Goal: Task Accomplishment & Management: Use online tool/utility

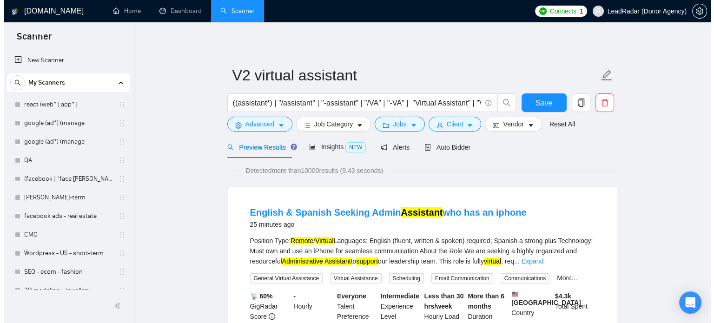
scroll to position [225, 0]
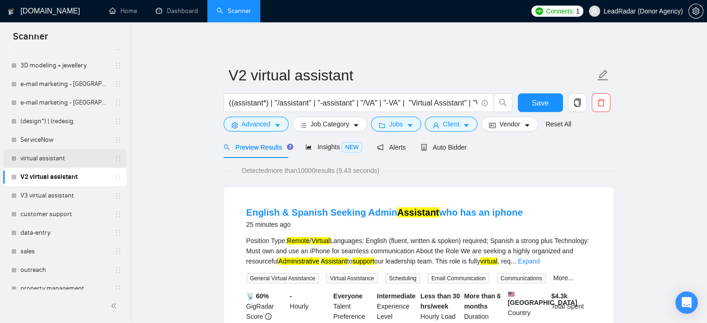
click at [55, 158] on link "virtual assistant" at bounding box center [64, 158] width 88 height 19
click at [545, 106] on span "Save" at bounding box center [540, 103] width 17 height 12
click at [264, 122] on span "Advanced" at bounding box center [256, 124] width 29 height 10
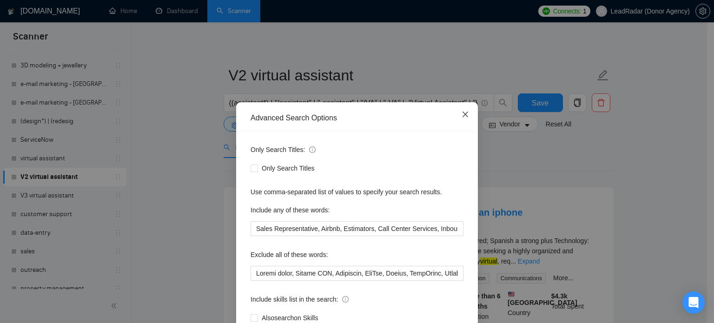
click at [463, 116] on icon "close" at bounding box center [466, 115] width 6 height 6
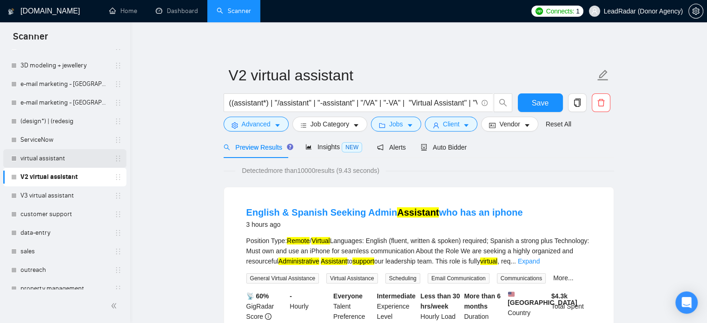
click at [40, 160] on link "virtual assistant" at bounding box center [64, 158] width 88 height 19
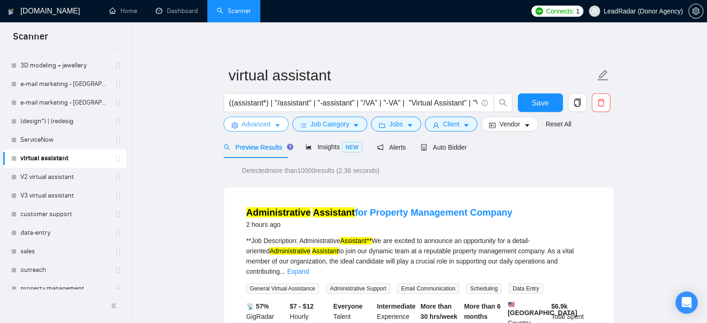
click at [275, 123] on icon "caret-down" at bounding box center [277, 125] width 7 height 7
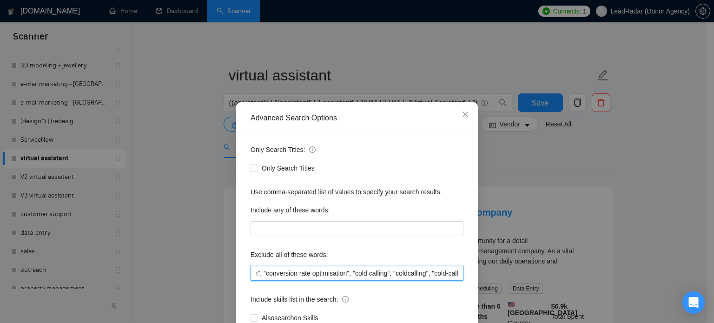
scroll to position [0, 1573]
drag, startPoint x: 279, startPoint y: 276, endPoint x: 445, endPoint y: 276, distance: 166.0
click at [486, 276] on div "Advanced Search Options Only Search Titles: Only Search Titles Use comma-separa…" at bounding box center [357, 161] width 714 height 323
click at [392, 278] on input ""no agencies", "no agency", "NOT AGENCY", "individual only", "freelancers only"…" at bounding box center [357, 273] width 213 height 15
drag, startPoint x: 268, startPoint y: 275, endPoint x: 459, endPoint y: 276, distance: 191.1
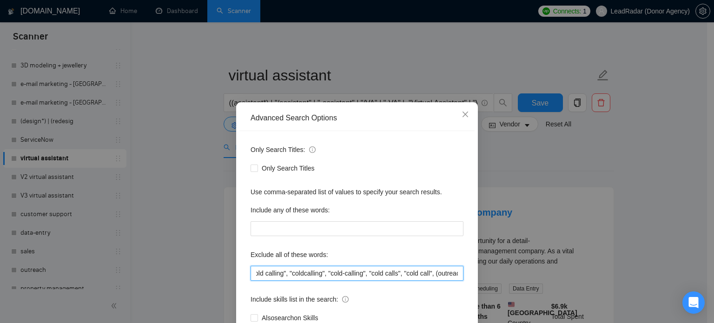
click at [459, 277] on input ""no agencies", "no agency", "NOT AGENCY", "individual only", "freelancers only"…" at bounding box center [357, 273] width 213 height 15
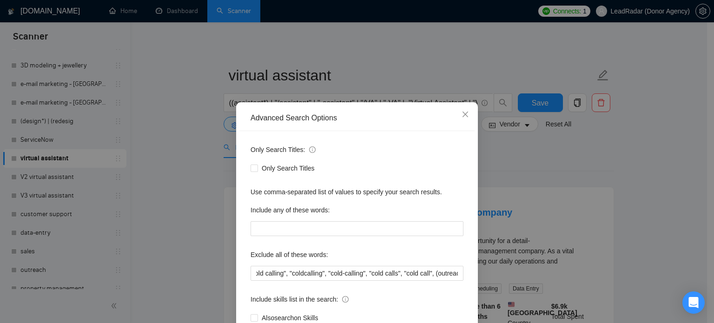
click at [519, 155] on div "Advanced Search Options Only Search Titles: Only Search Titles Use comma-separa…" at bounding box center [357, 161] width 714 height 323
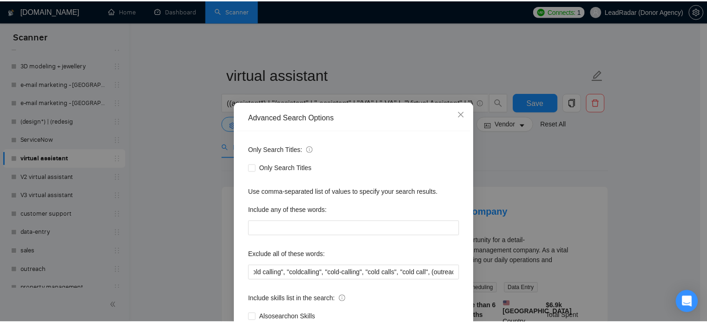
scroll to position [0, 0]
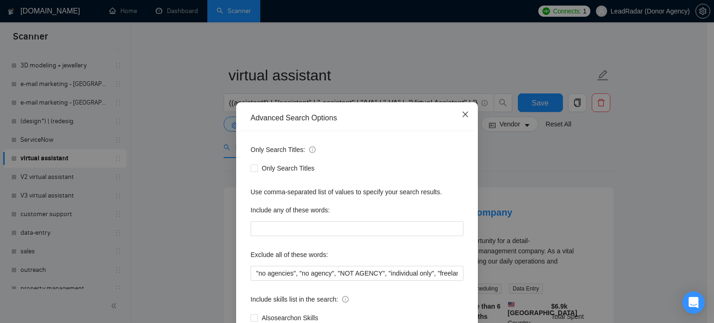
click at [462, 113] on icon "close" at bounding box center [465, 114] width 7 height 7
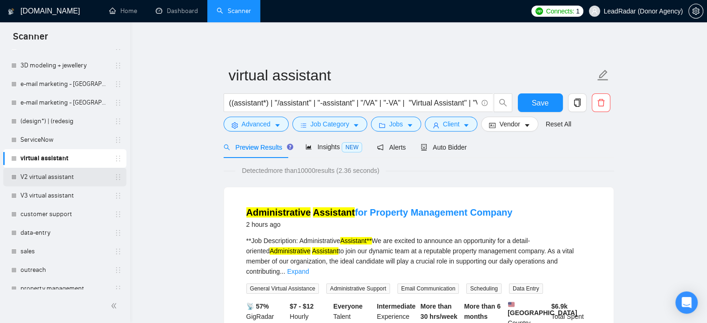
click at [47, 175] on link "V2 virtual assistant" at bounding box center [64, 177] width 88 height 19
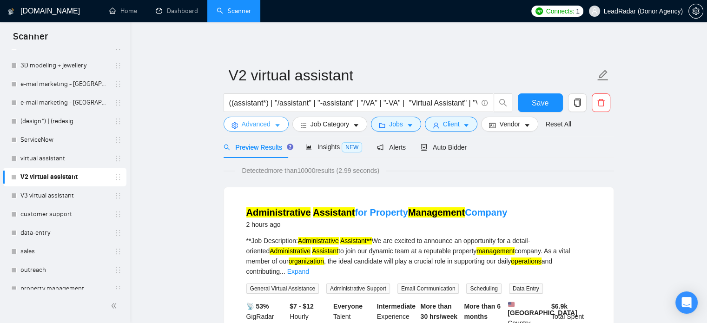
click at [272, 126] on button "Advanced" at bounding box center [256, 124] width 65 height 15
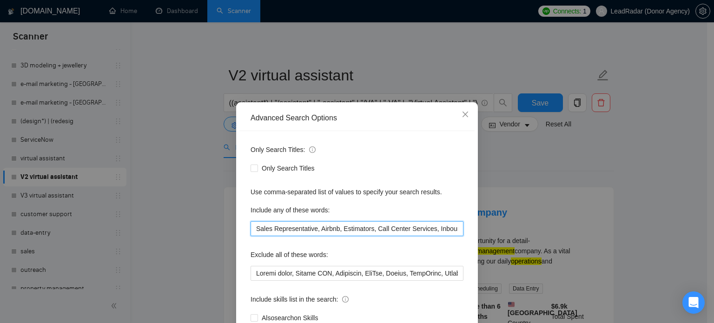
drag, startPoint x: 249, startPoint y: 230, endPoint x: 311, endPoint y: 230, distance: 61.4
click at [311, 230] on input "Sales Representative, Airbnb, Estimators, Call Center Services, Inbound/Outboun…" at bounding box center [357, 228] width 213 height 15
drag, startPoint x: 292, startPoint y: 228, endPoint x: 287, endPoint y: 228, distance: 4.7
click at [292, 228] on input "Sales Representative, Airbnb, Estimators, Call Center Services, Inbound/Outboun…" at bounding box center [357, 228] width 213 height 15
click at [252, 227] on input "Sales Representative, Airbnb, Estimators, Call Center Services, Inbound/Outboun…" at bounding box center [357, 228] width 213 height 15
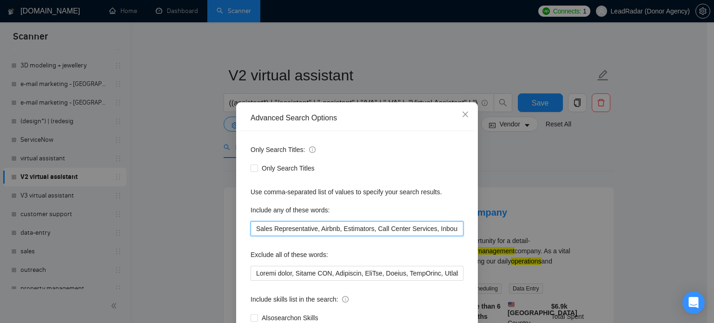
drag, startPoint x: 312, startPoint y: 232, endPoint x: 227, endPoint y: 229, distance: 85.1
click at [227, 229] on div "Advanced Search Options Only Search Titles: Only Search Titles Use comma-separa…" at bounding box center [357, 161] width 714 height 323
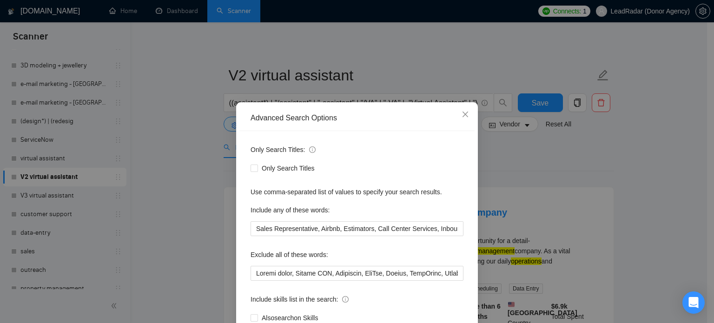
click at [518, 166] on div "Advanced Search Options Only Search Titles: Only Search Titles Use comma-separa…" at bounding box center [357, 161] width 714 height 323
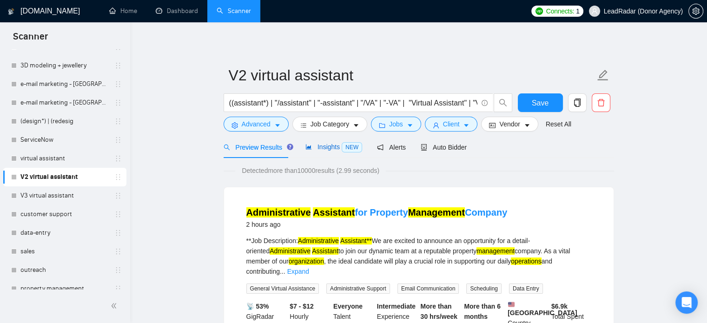
click at [329, 150] on span "Insights NEW" at bounding box center [333, 146] width 57 height 7
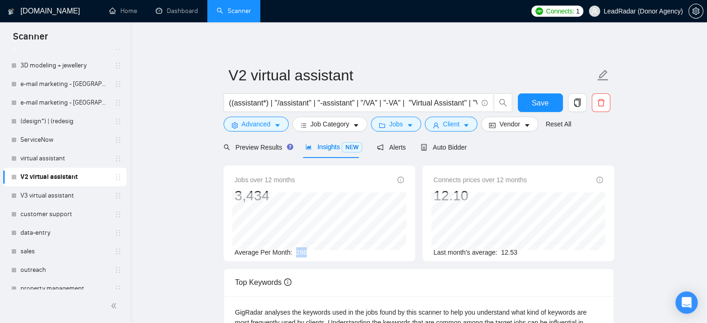
drag, startPoint x: 308, startPoint y: 252, endPoint x: 296, endPoint y: 253, distance: 12.6
click at [296, 253] on div "Average Per Month: 286" at bounding box center [319, 252] width 169 height 10
click at [252, 121] on span "Advanced" at bounding box center [256, 124] width 29 height 10
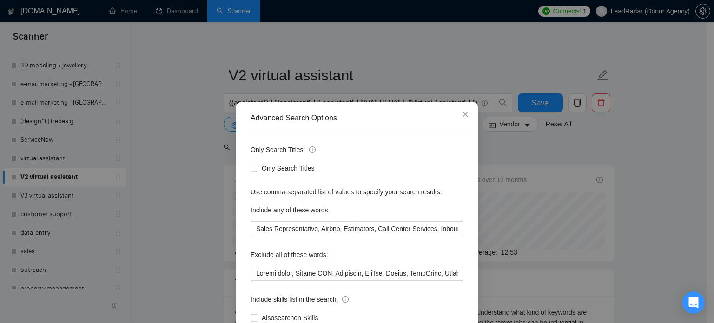
click at [184, 194] on div "Advanced Search Options Only Search Titles: Only Search Titles Use comma-separa…" at bounding box center [357, 161] width 714 height 323
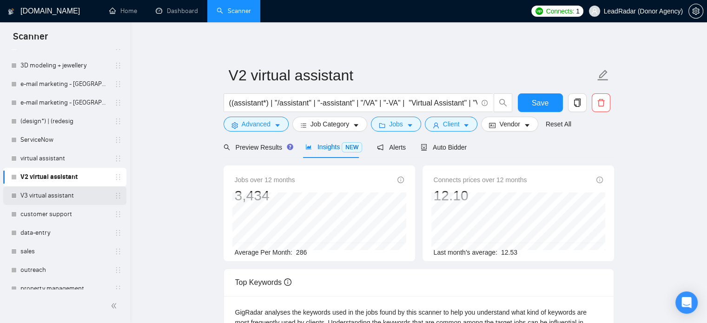
click at [54, 195] on link "V3 virtual assistant" at bounding box center [64, 195] width 88 height 19
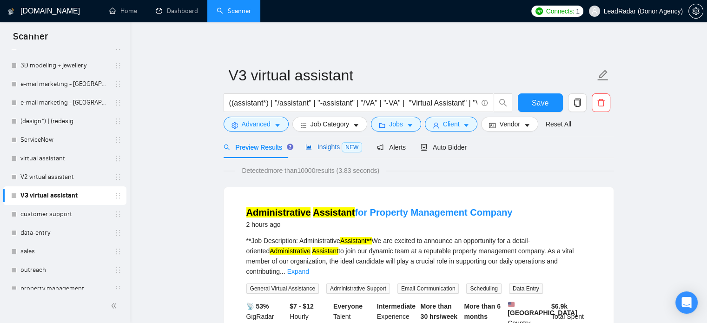
click at [319, 148] on span "Insights NEW" at bounding box center [333, 146] width 57 height 7
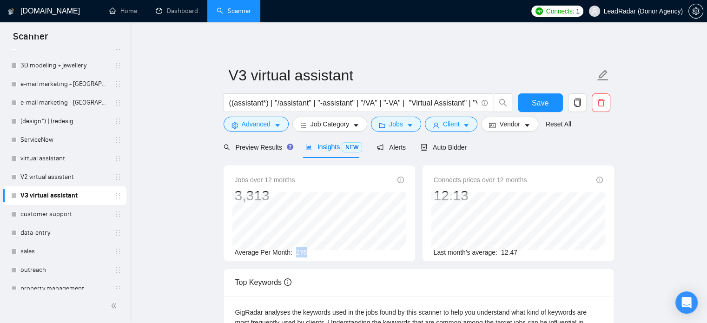
drag, startPoint x: 314, startPoint y: 254, endPoint x: 291, endPoint y: 254, distance: 23.2
click at [293, 254] on div "Average Per Month: 276" at bounding box center [319, 252] width 169 height 10
click at [45, 159] on link "virtual assistant" at bounding box center [64, 158] width 88 height 19
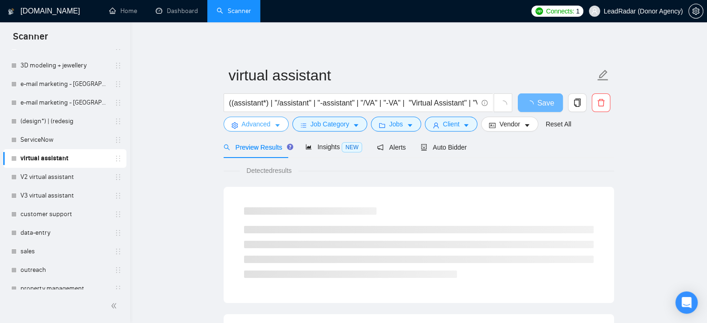
click at [275, 120] on button "Advanced" at bounding box center [256, 124] width 65 height 15
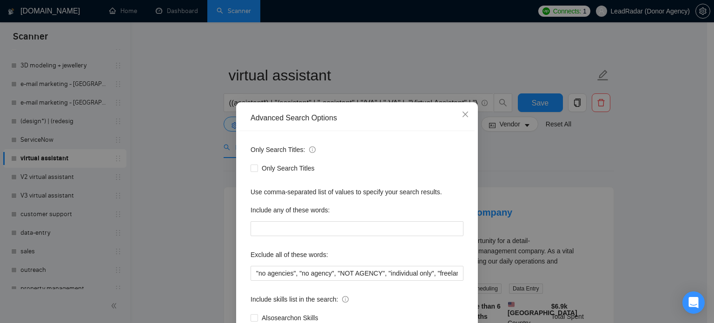
click at [515, 155] on div "Advanced Search Options Only Search Titles: Only Search Titles Use comma-separa…" at bounding box center [357, 161] width 714 height 323
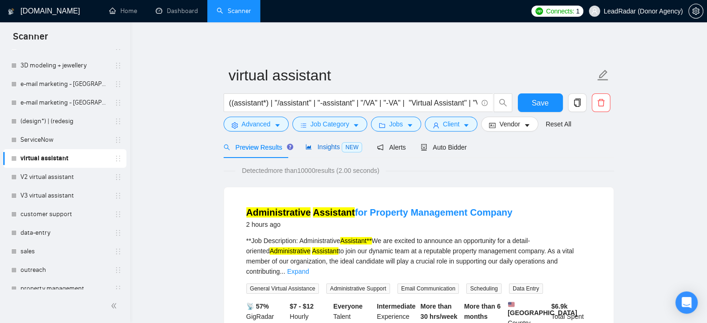
click at [318, 148] on span "Insights NEW" at bounding box center [333, 146] width 57 height 7
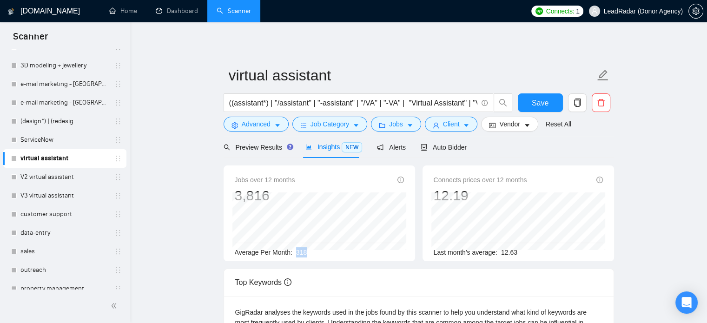
drag, startPoint x: 295, startPoint y: 252, endPoint x: 312, endPoint y: 254, distance: 16.8
click at [312, 254] on div "Average Per Month: 318" at bounding box center [319, 252] width 169 height 10
click at [244, 122] on span "Advanced" at bounding box center [256, 124] width 29 height 10
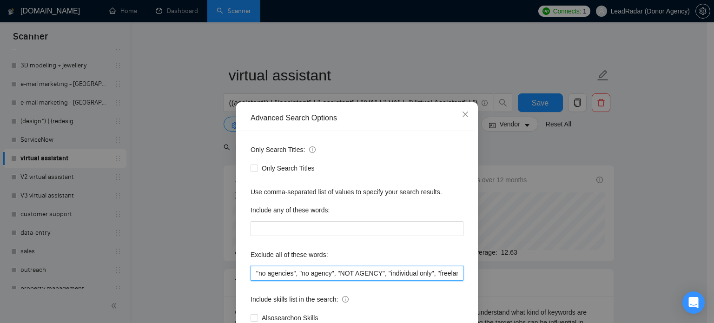
click at [316, 272] on input ""no agencies", "no agency", "NOT AGENCY", "individual only", "freelancers only"…" at bounding box center [357, 273] width 213 height 15
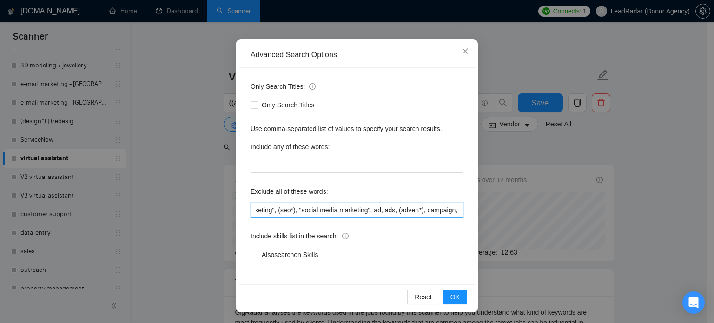
scroll to position [0, 639]
drag, startPoint x: 426, startPoint y: 212, endPoint x: 376, endPoint y: 204, distance: 50.8
click at [376, 204] on input ""no agencies", "no agency", "NOT AGENCY", "individual only", "freelancers only"…" at bounding box center [357, 210] width 213 height 15
drag, startPoint x: 421, startPoint y: 212, endPoint x: 434, endPoint y: 214, distance: 12.9
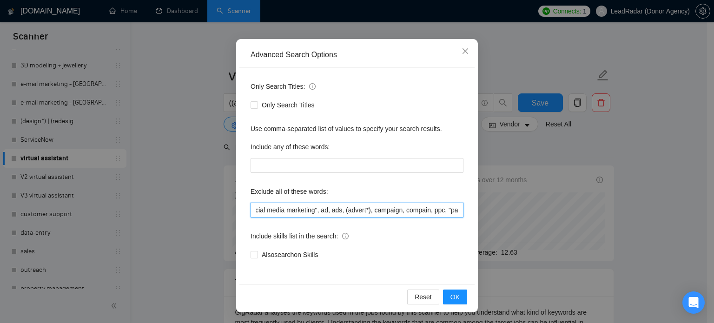
click at [434, 214] on input ""no agencies", "no agency", "NOT AGENCY", "individual only", "freelancers only"…" at bounding box center [357, 210] width 213 height 15
click at [465, 52] on icon "close" at bounding box center [465, 50] width 7 height 7
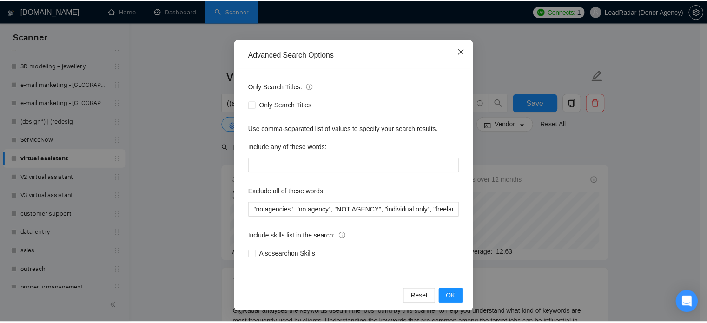
scroll to position [17, 0]
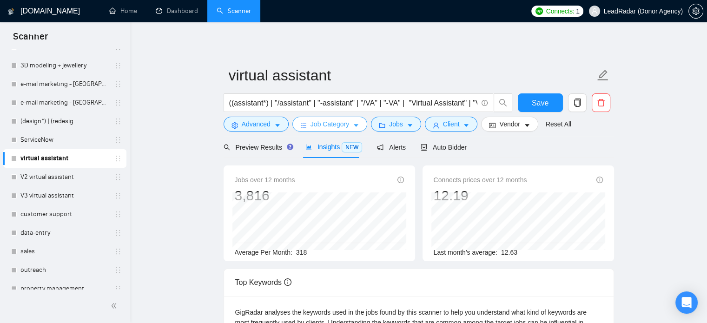
click at [354, 123] on icon "caret-down" at bounding box center [356, 125] width 7 height 7
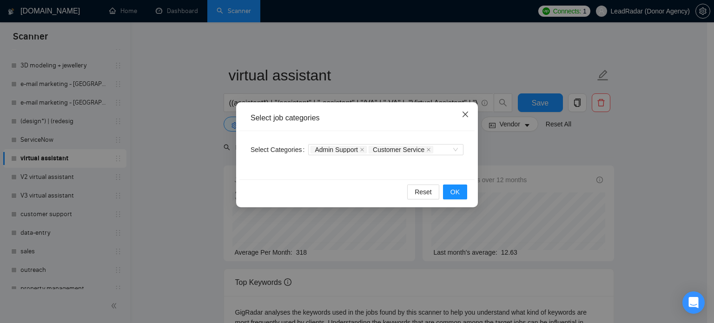
click at [467, 116] on icon "close" at bounding box center [465, 114] width 7 height 7
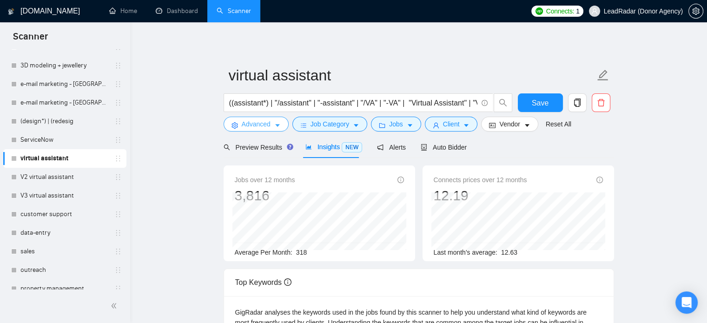
click at [263, 123] on span "Advanced" at bounding box center [256, 124] width 29 height 10
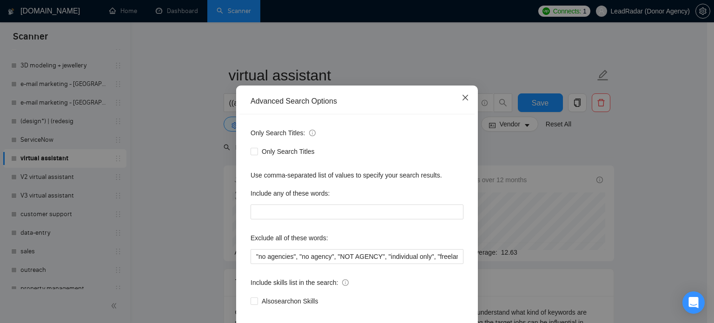
click at [465, 111] on span "Close" at bounding box center [465, 98] width 25 height 25
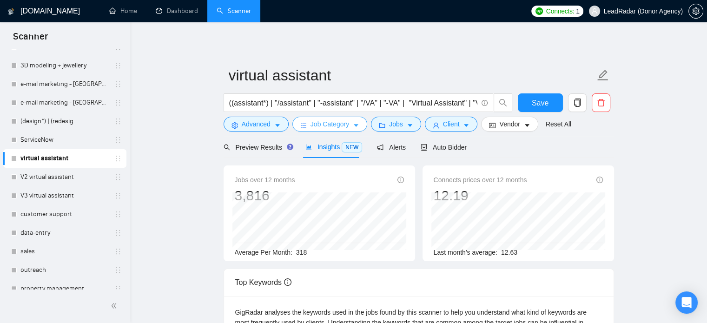
click at [345, 122] on span "Job Category" at bounding box center [330, 124] width 39 height 10
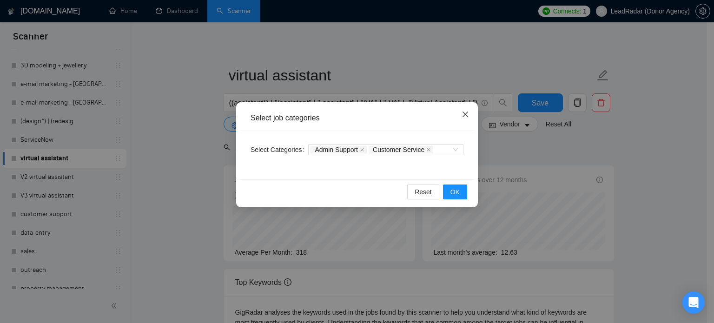
click at [467, 116] on icon "close" at bounding box center [465, 114] width 7 height 7
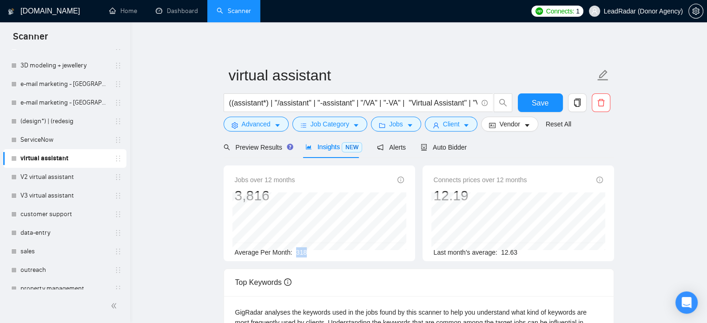
drag, startPoint x: 311, startPoint y: 254, endPoint x: 293, endPoint y: 256, distance: 17.8
click at [293, 256] on div "Average Per Month: 318" at bounding box center [319, 252] width 169 height 10
click at [318, 120] on span "Job Category" at bounding box center [330, 124] width 39 height 10
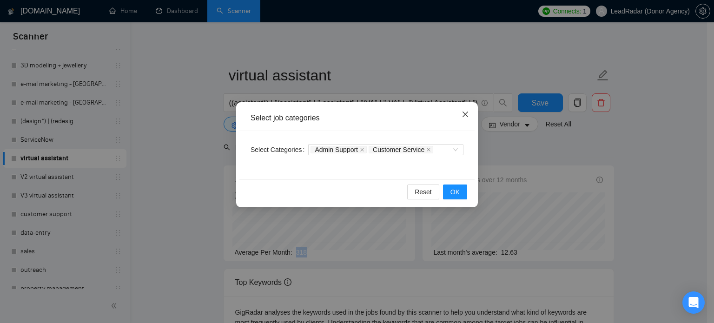
click at [466, 113] on icon "close" at bounding box center [466, 115] width 6 height 6
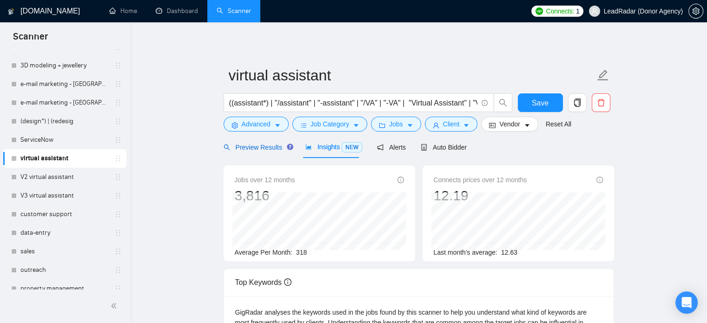
click at [252, 149] on span "Preview Results" at bounding box center [257, 147] width 67 height 7
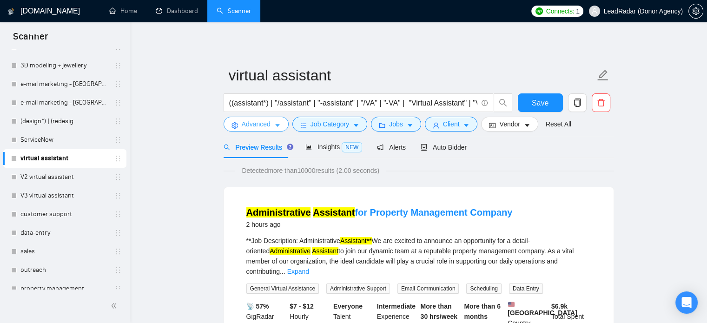
click at [272, 125] on button "Advanced" at bounding box center [256, 124] width 65 height 15
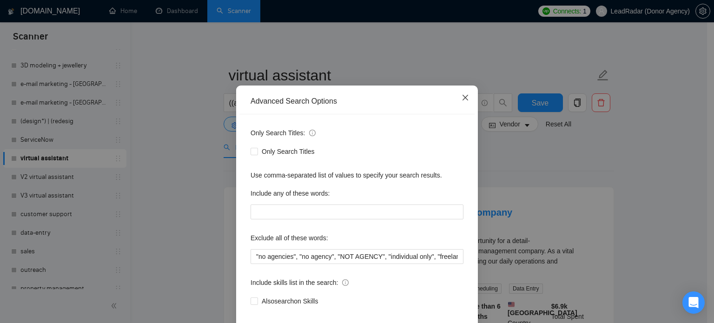
click at [463, 100] on icon "close" at bounding box center [466, 98] width 6 height 6
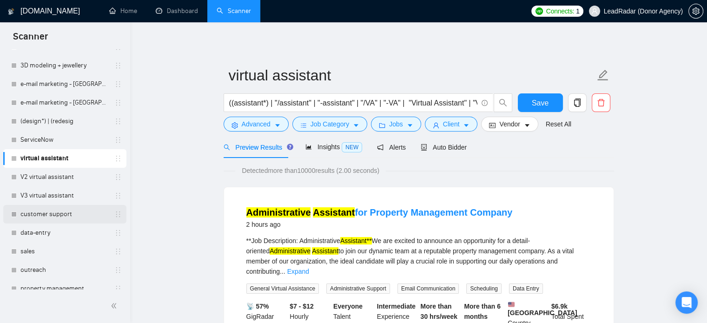
click at [47, 213] on link "customer support" at bounding box center [64, 214] width 88 height 19
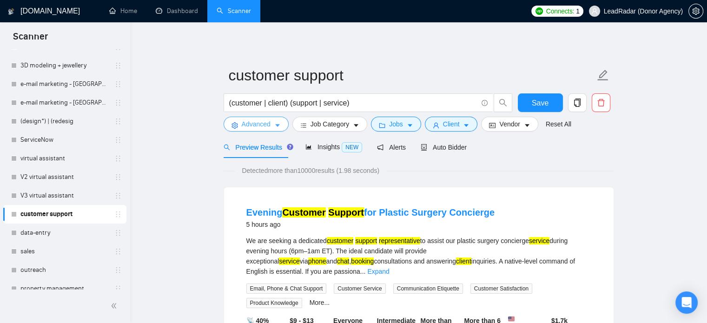
click at [264, 126] on span "Advanced" at bounding box center [256, 124] width 29 height 10
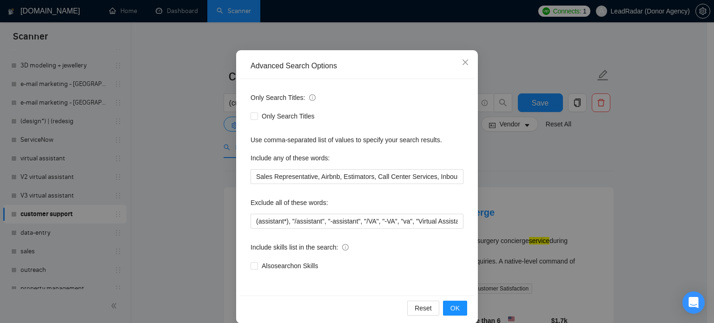
scroll to position [63, 0]
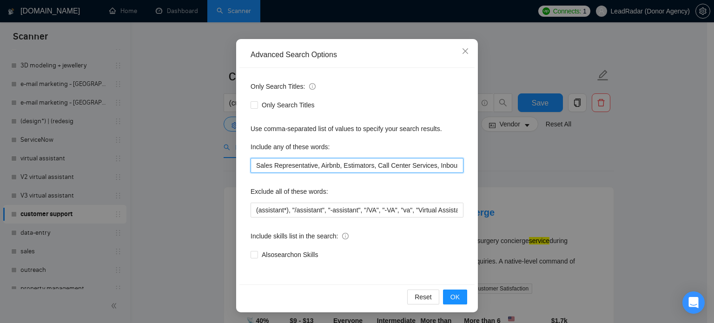
click at [334, 166] on input "Sales Representative, Airbnb, Estimators, Call Center Services, Inbound/Outboun…" at bounding box center [357, 165] width 213 height 15
click at [392, 165] on input "Sales Representative, Airbnb, Estimators, Call Center Services, Inbound/Outboun…" at bounding box center [357, 165] width 213 height 15
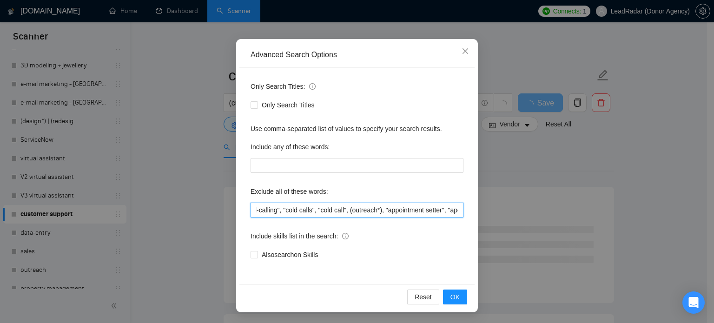
scroll to position [0, 2219]
drag, startPoint x: 385, startPoint y: 208, endPoint x: 443, endPoint y: 210, distance: 58.1
click at [468, 213] on div "Only Search Titles: Only Search Titles Use comma-separated list of values to sp…" at bounding box center [356, 176] width 235 height 217
click at [427, 210] on input "(assistant*), "/assistant", "-assistant", "/VA", "-VA", "va", "Virtual Assistan…" at bounding box center [357, 210] width 213 height 15
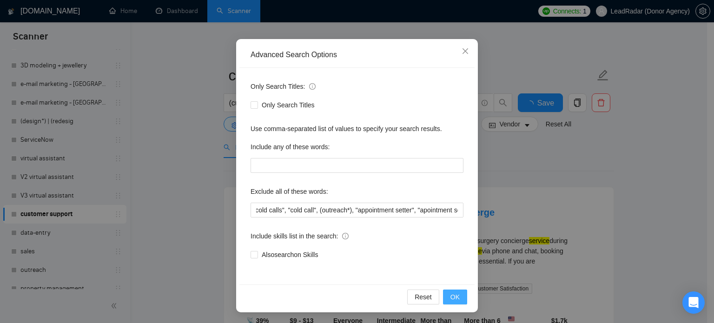
click at [460, 297] on button "OK" at bounding box center [455, 297] width 24 height 15
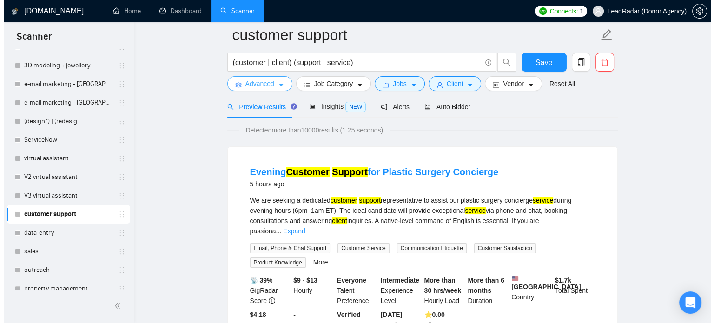
scroll to position [0, 0]
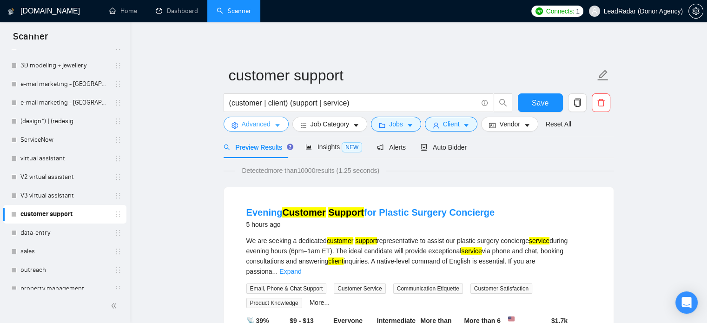
click at [259, 124] on span "Advanced" at bounding box center [256, 124] width 29 height 10
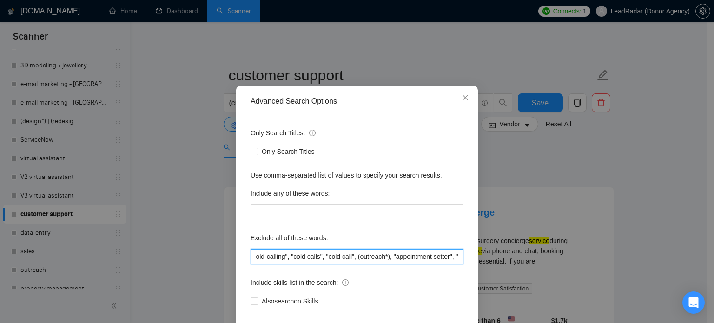
scroll to position [0, 2219]
drag, startPoint x: 441, startPoint y: 276, endPoint x: 476, endPoint y: 277, distance: 34.9
click at [476, 277] on div "Advanced Search Options Only Search Titles: Only Search Titles Use comma-separa…" at bounding box center [357, 161] width 714 height 323
click at [455, 264] on input "(assistant*), "/assistant", "-assistant", "/VA", "-VA", "va", "Virtual Assistan…" at bounding box center [357, 256] width 213 height 15
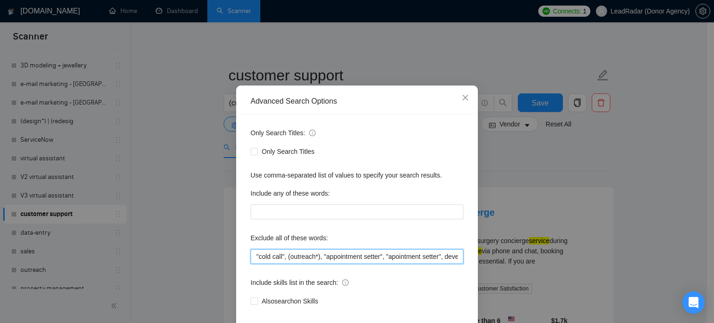
type input "(assistant*), "/assistant", "-assistant", "/VA", "-VA", "va", "Virtual Assistan…"
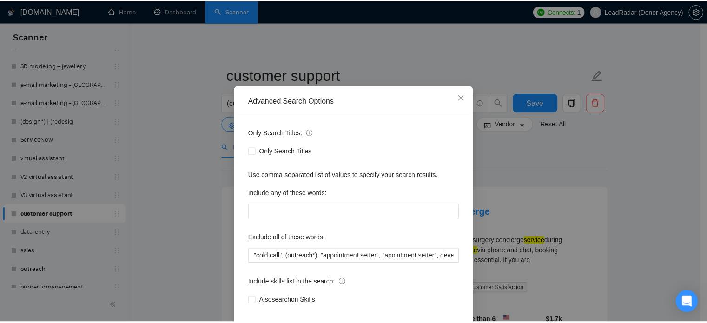
scroll to position [0, 0]
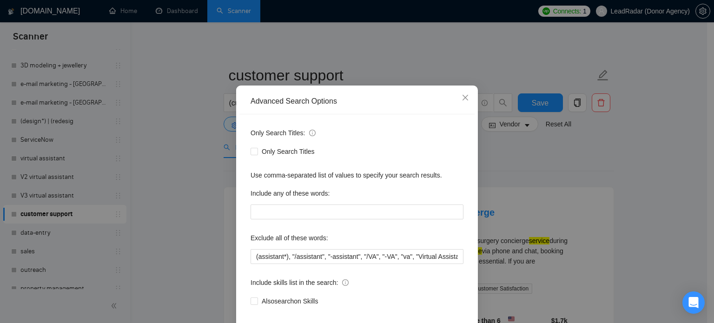
click at [614, 214] on div "Advanced Search Options Only Search Titles: Only Search Titles Use comma-separa…" at bounding box center [357, 161] width 714 height 323
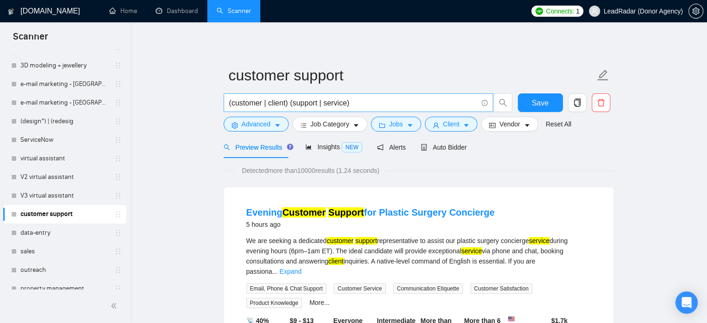
click at [242, 105] on input "(customer | client) (support | service)" at bounding box center [353, 103] width 248 height 12
click at [233, 105] on input "(customer | client) (support | service)" at bounding box center [353, 103] width 248 height 12
click at [232, 105] on input "(customer | client) (support | service)" at bounding box center [353, 103] width 248 height 12
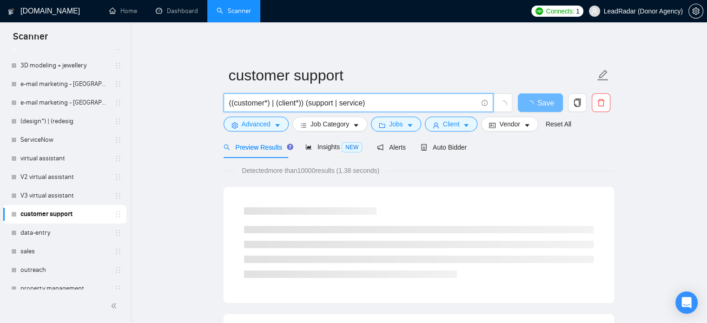
click at [320, 105] on input "((customer*) | (client*)) (support | service)" at bounding box center [353, 103] width 248 height 12
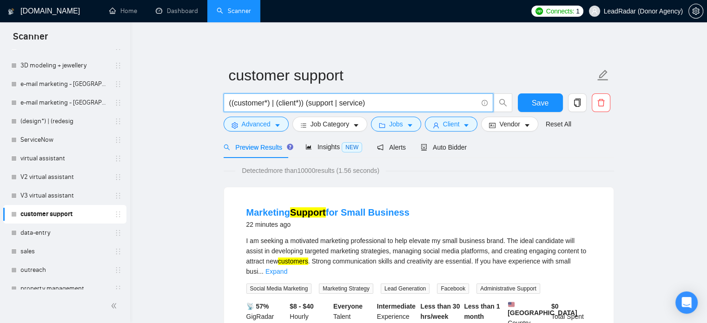
click at [307, 105] on input "((customer*) | (client*)) (support | service)" at bounding box center [353, 103] width 248 height 12
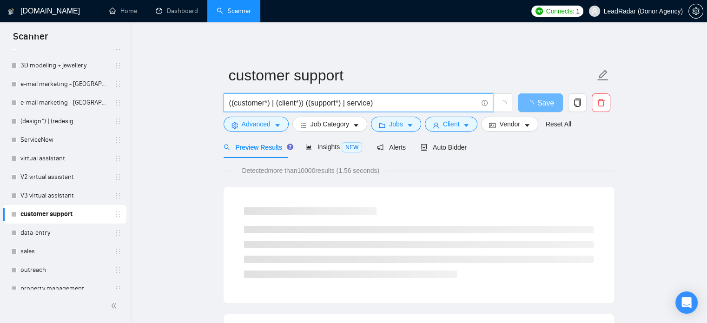
click at [346, 106] on input "((customer*) | (client*)) ((support*) | service)" at bounding box center [353, 103] width 248 height 12
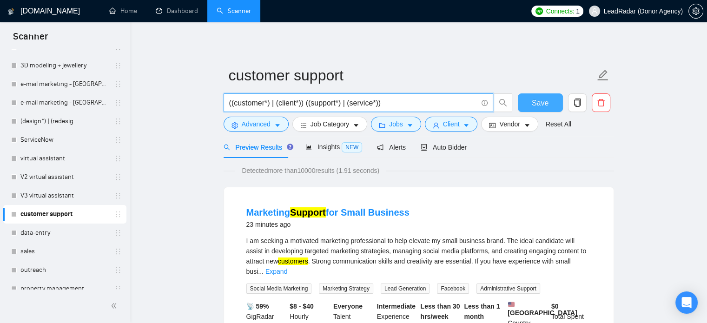
type input "((customer*) | (client*)) ((support*) | (service*))"
click at [543, 102] on span "Save" at bounding box center [540, 103] width 17 height 12
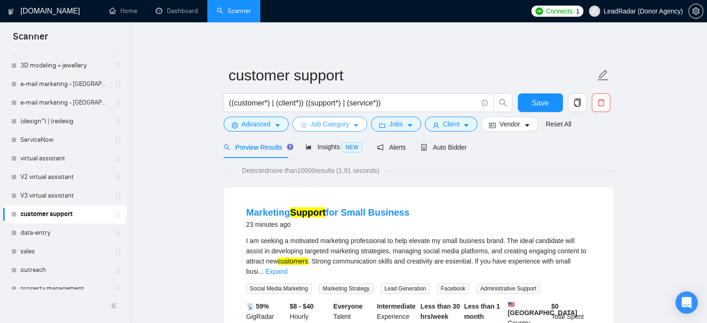
click at [337, 124] on span "Job Category" at bounding box center [330, 124] width 39 height 10
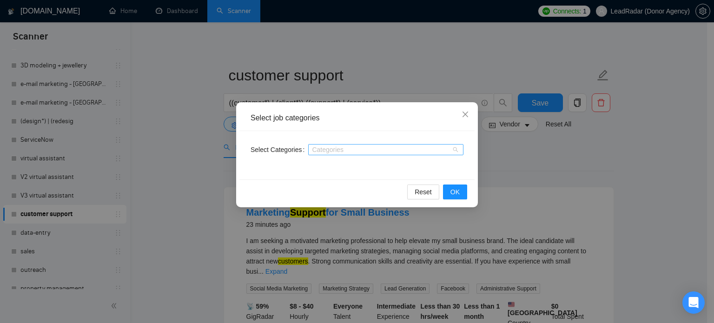
click at [333, 146] on div at bounding box center [381, 149] width 141 height 7
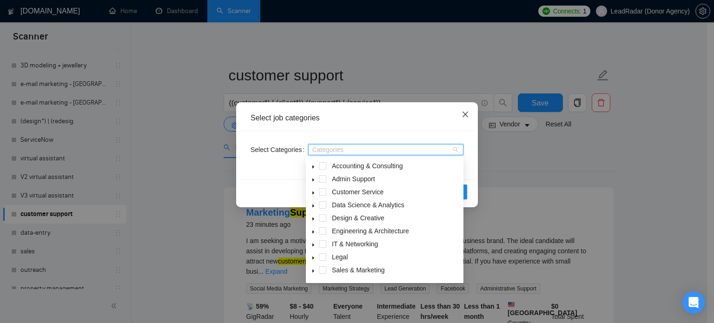
click at [465, 120] on span "Close" at bounding box center [465, 114] width 25 height 25
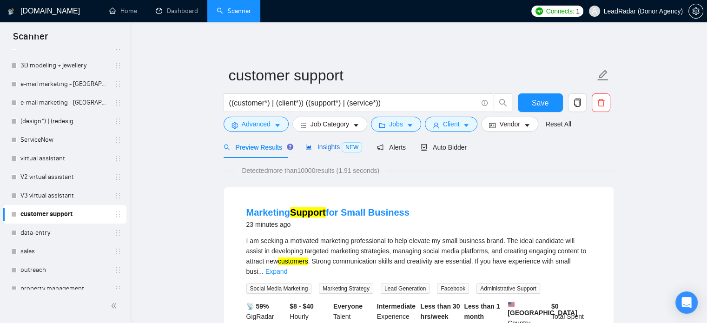
click at [318, 146] on span "Insights NEW" at bounding box center [333, 146] width 57 height 7
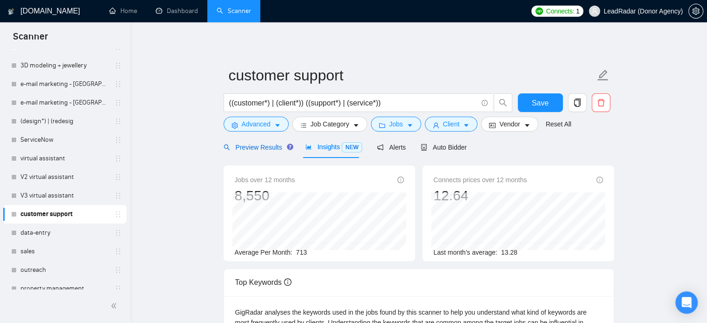
click at [254, 146] on span "Preview Results" at bounding box center [257, 147] width 67 height 7
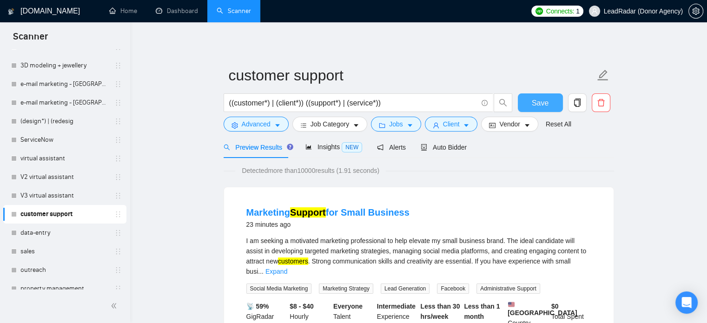
click at [529, 102] on button "Save" at bounding box center [540, 102] width 45 height 19
click at [270, 121] on span "Advanced" at bounding box center [256, 124] width 29 height 10
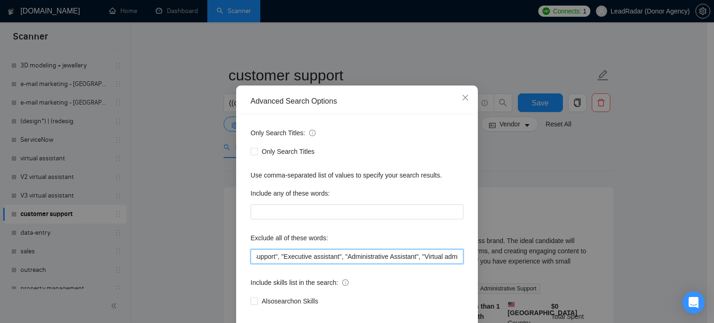
scroll to position [0, 344]
drag, startPoint x: 267, startPoint y: 274, endPoint x: 433, endPoint y: 273, distance: 165.5
click at [433, 264] on input "(assistant*), "/assistant", "-assistant", "/VA", "-VA", "va", "Virtual Assistan…" at bounding box center [357, 256] width 213 height 15
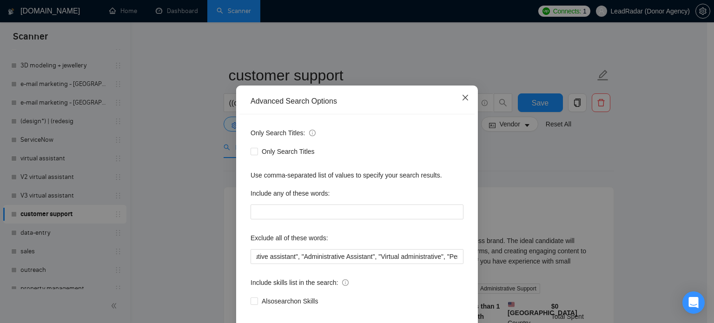
click at [462, 101] on icon "close" at bounding box center [465, 97] width 7 height 7
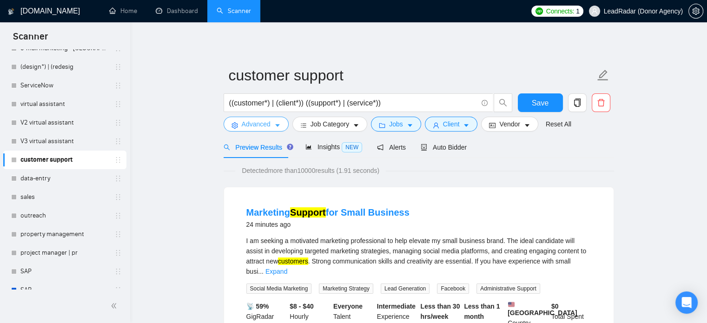
scroll to position [289, 0]
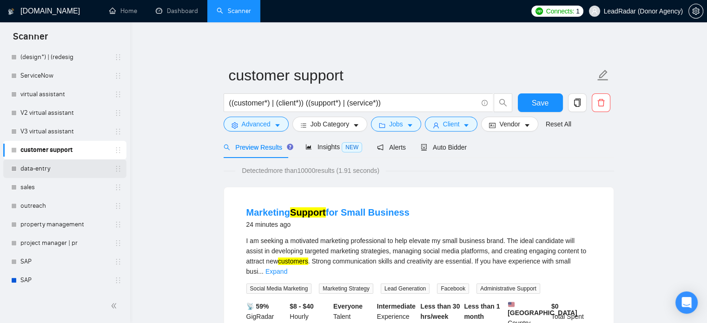
click at [33, 167] on link "data-entry" at bounding box center [64, 168] width 88 height 19
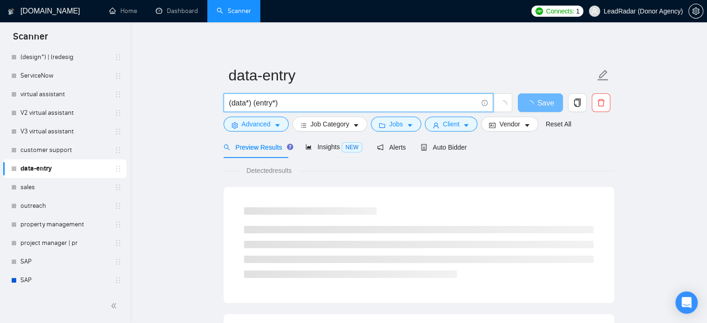
drag, startPoint x: 285, startPoint y: 106, endPoint x: 180, endPoint y: 104, distance: 105.6
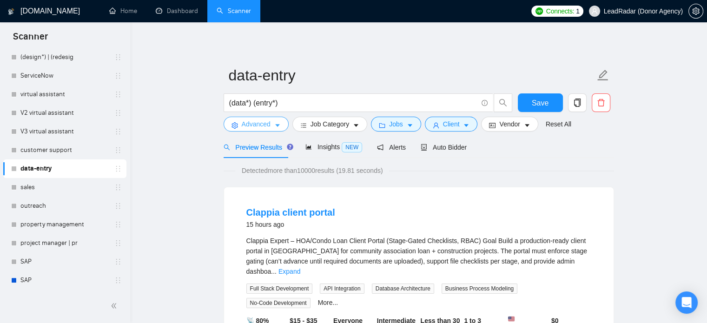
click at [265, 125] on span "Advanced" at bounding box center [256, 124] width 29 height 10
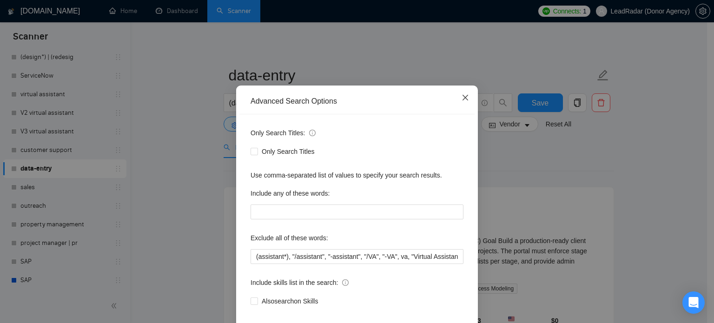
click at [463, 100] on icon "close" at bounding box center [466, 98] width 6 height 6
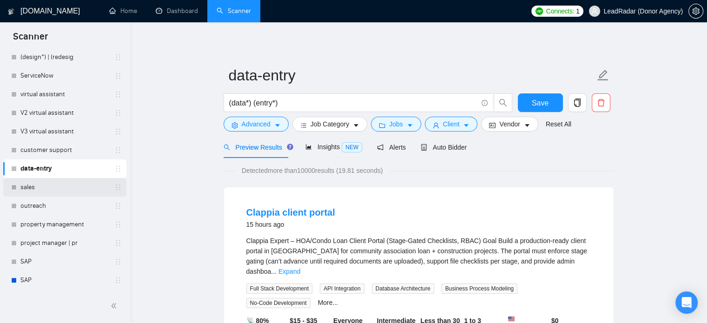
click at [41, 189] on link "sales" at bounding box center [64, 187] width 88 height 19
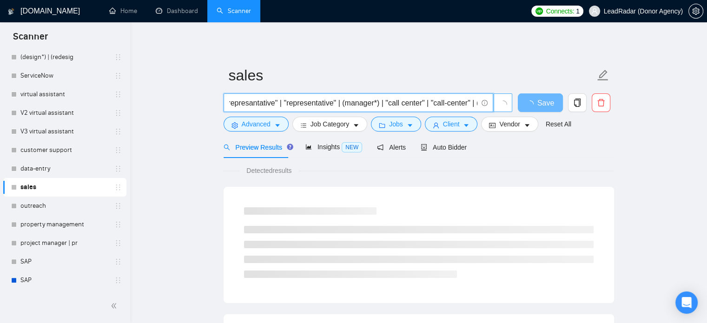
scroll to position [0, 116]
drag, startPoint x: 394, startPoint y: 102, endPoint x: 484, endPoint y: 106, distance: 90.3
click at [488, 106] on span "(sales*) ("development represantative" | "representative" | (manager*) | "call …" at bounding box center [359, 102] width 270 height 19
click at [374, 104] on input "(sales*) ("development represantative" | "representative" | (manager*) | "call …" at bounding box center [353, 103] width 248 height 12
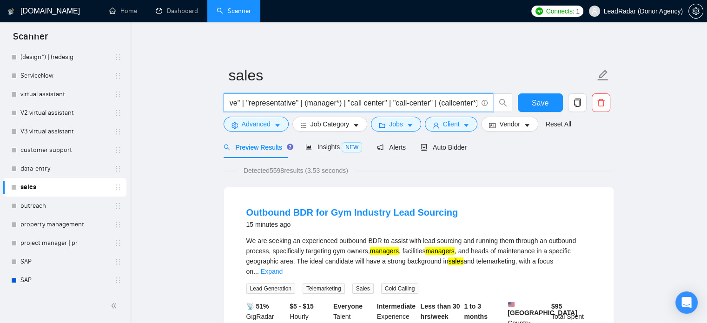
drag, startPoint x: 342, startPoint y: 104, endPoint x: 474, endPoint y: 104, distance: 132.0
click at [474, 104] on input "(sales*) ("development represantative" | "representative" | (manager*) | "call …" at bounding box center [353, 103] width 248 height 12
click at [250, 126] on span "Advanced" at bounding box center [256, 124] width 29 height 10
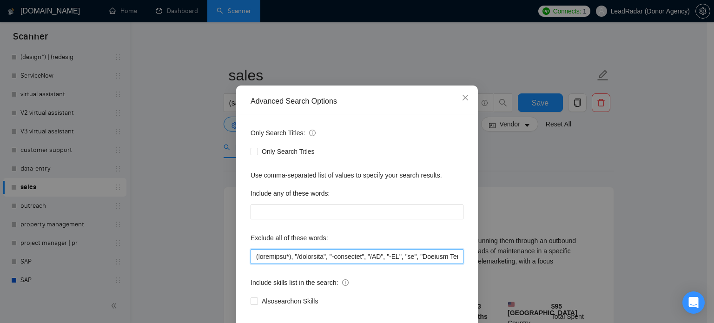
drag, startPoint x: 295, startPoint y: 277, endPoint x: 387, endPoint y: 277, distance: 91.6
click at [390, 264] on input "text" at bounding box center [357, 256] width 213 height 15
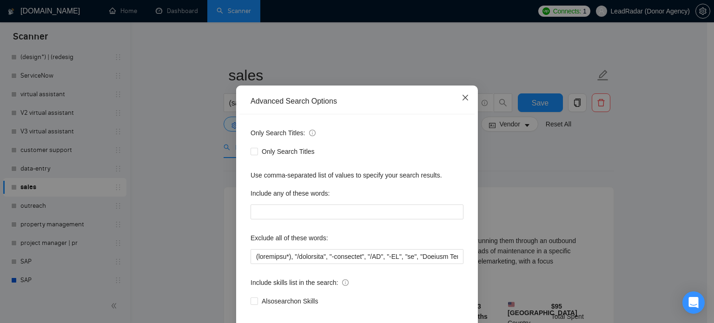
click at [462, 101] on icon "close" at bounding box center [465, 97] width 7 height 7
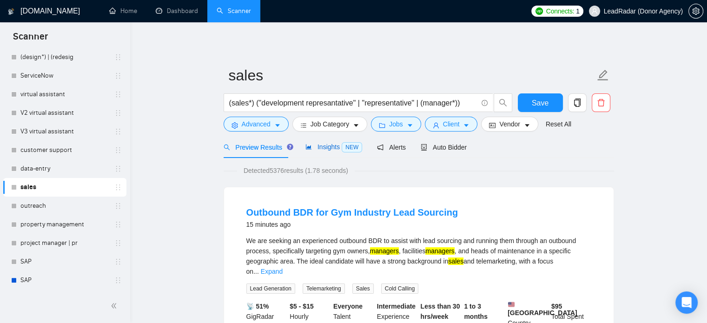
click at [329, 150] on span "Insights NEW" at bounding box center [333, 146] width 57 height 7
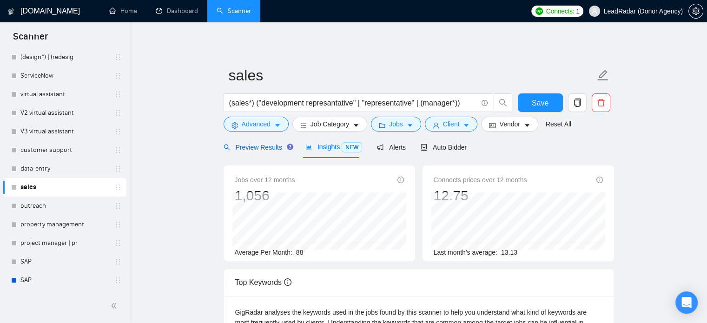
click at [242, 146] on span "Preview Results" at bounding box center [257, 147] width 67 height 7
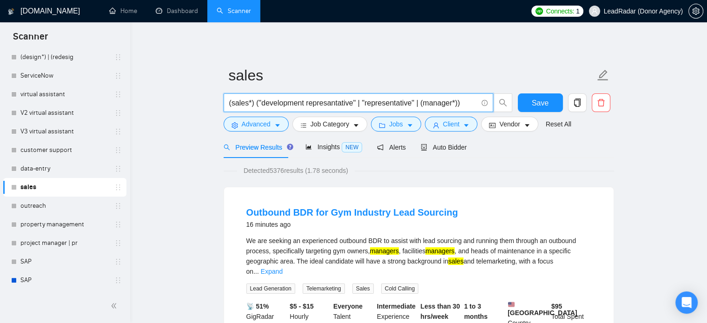
click at [304, 103] on input "(sales*) ("development represantative" | "representative" | (manager*))" at bounding box center [353, 103] width 248 height 12
paste input "(manag*) | (representative*) | rep | associate | (agent*) | (consultant*) | spe…"
type input "(sales*) ((manag*) | (representative*) | rep | associate | (agent*) | (consulta…"
click at [537, 103] on span "Save" at bounding box center [540, 103] width 17 height 12
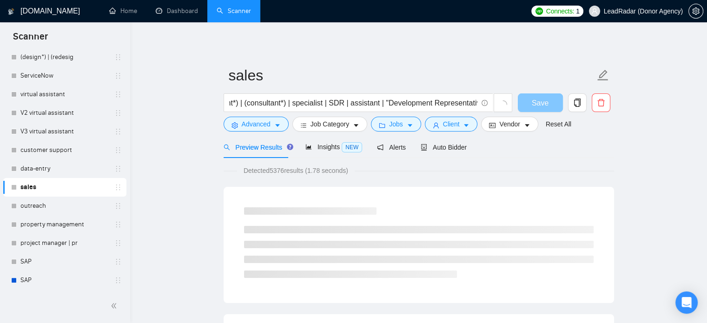
scroll to position [0, 0]
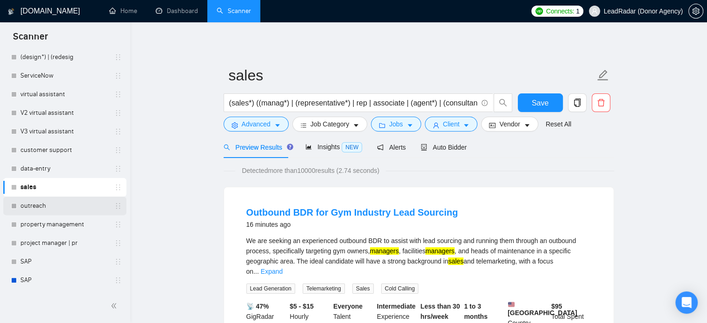
click at [42, 207] on link "outreach" at bounding box center [64, 206] width 88 height 19
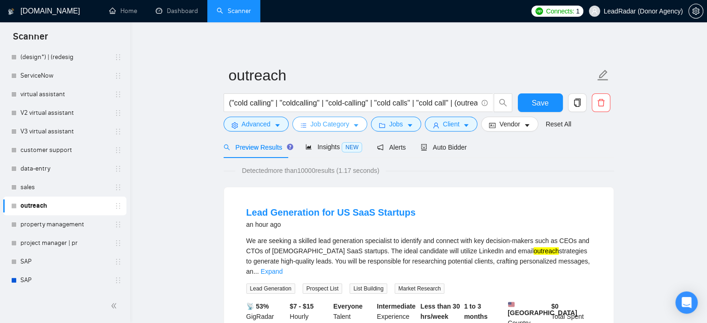
click at [334, 124] on span "Job Category" at bounding box center [330, 124] width 39 height 10
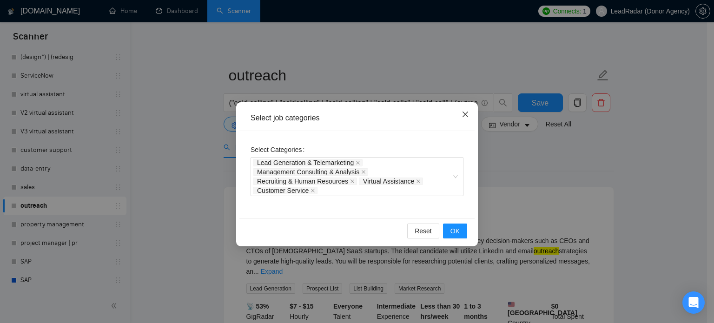
click at [471, 115] on span "Close" at bounding box center [465, 114] width 25 height 25
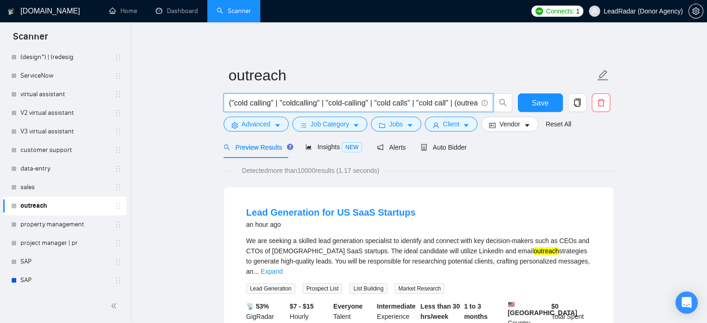
drag, startPoint x: 455, startPoint y: 103, endPoint x: 231, endPoint y: 106, distance: 224.6
click at [231, 106] on input "("cold calling" | "coldcalling" | "cold-calling" | "cold calls" | "cold call" |…" at bounding box center [353, 103] width 248 height 12
drag, startPoint x: 270, startPoint y: 104, endPoint x: 412, endPoint y: 104, distance: 141.8
click at [412, 104] on input "((outreach*) | "appointment setter" | "apointment setter")" at bounding box center [353, 103] width 248 height 12
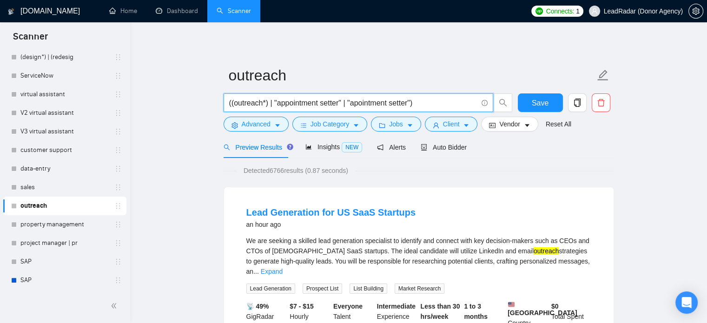
drag, startPoint x: 412, startPoint y: 102, endPoint x: 274, endPoint y: 105, distance: 138.1
click at [274, 105] on input "((outreach*) | "appointment setter" | "apointment setter")" at bounding box center [353, 103] width 248 height 12
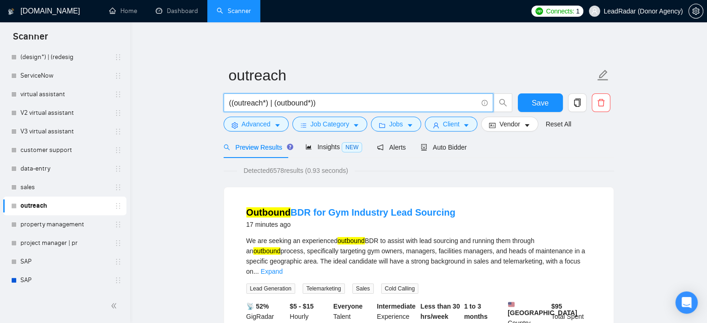
type input "((outreach*) | (outbound*))"
click at [263, 135] on form "outreach ((outreach*) | (outbound*)) Save Advanced Job Category Jobs Client Ven…" at bounding box center [419, 98] width 391 height 76
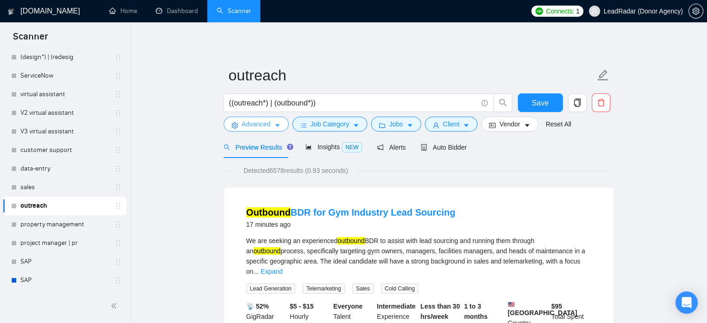
click at [266, 126] on span "Advanced" at bounding box center [256, 124] width 29 height 10
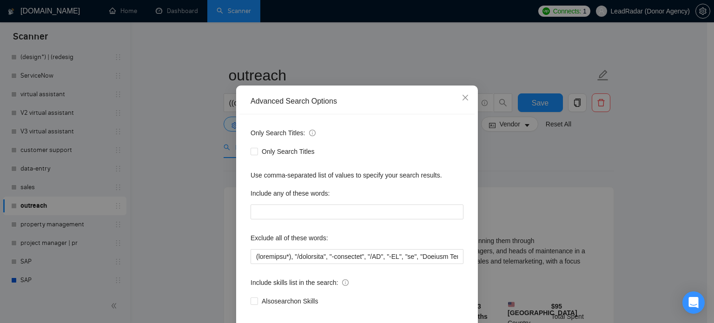
click at [644, 170] on div "Advanced Search Options Only Search Titles: Only Search Titles Use comma-separa…" at bounding box center [357, 161] width 714 height 323
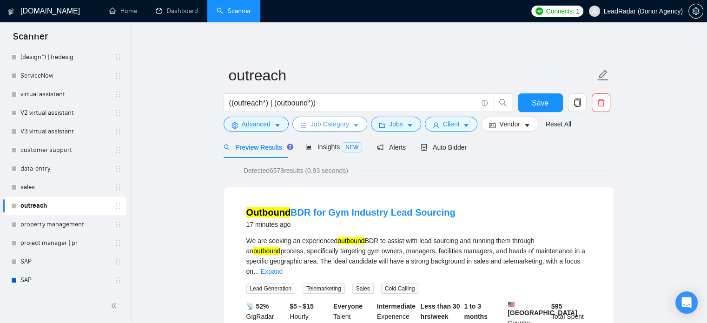
click at [357, 125] on icon "caret-down" at bounding box center [356, 125] width 7 height 7
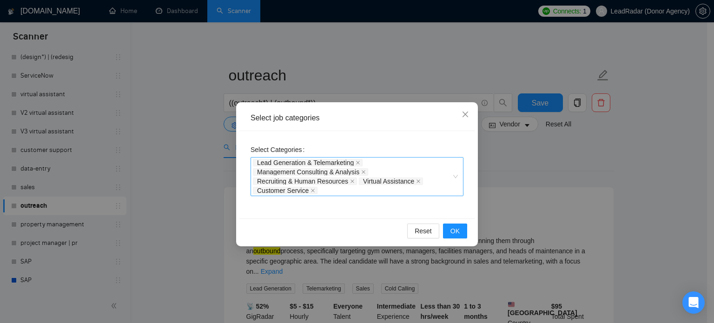
click at [455, 178] on div "Lead Generation & Telemarketing Management Consulting & Analysis Recruiting & H…" at bounding box center [357, 176] width 213 height 39
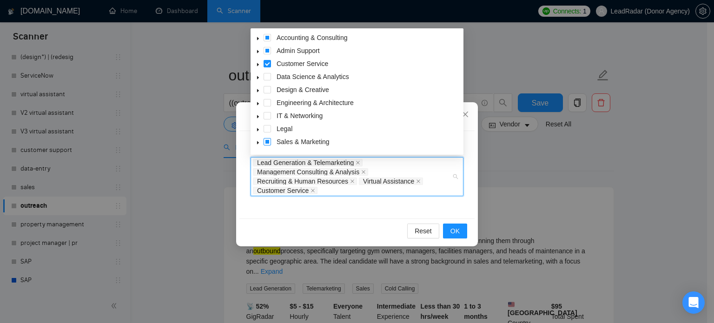
click at [267, 144] on span at bounding box center [267, 141] width 7 height 7
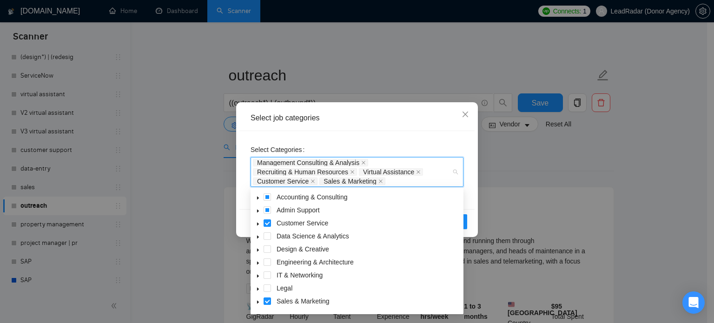
click at [259, 143] on label "Select Categories" at bounding box center [280, 149] width 58 height 15
click at [387, 178] on input "Select Categories" at bounding box center [388, 181] width 2 height 7
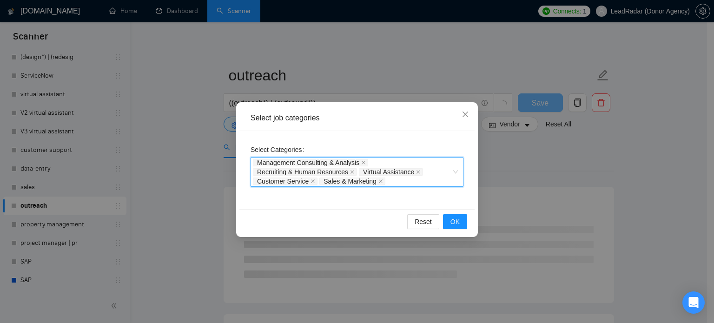
click at [387, 182] on input "Select Categories" at bounding box center [388, 181] width 2 height 7
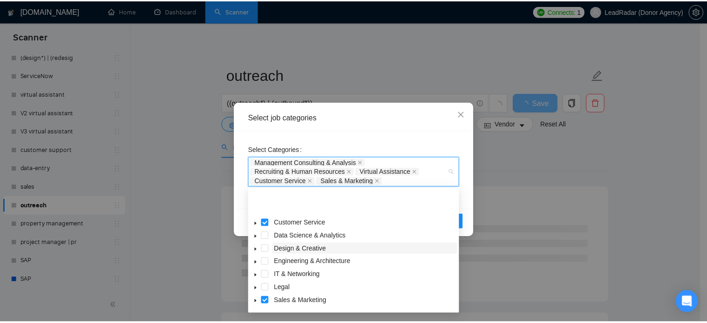
scroll to position [37, 0]
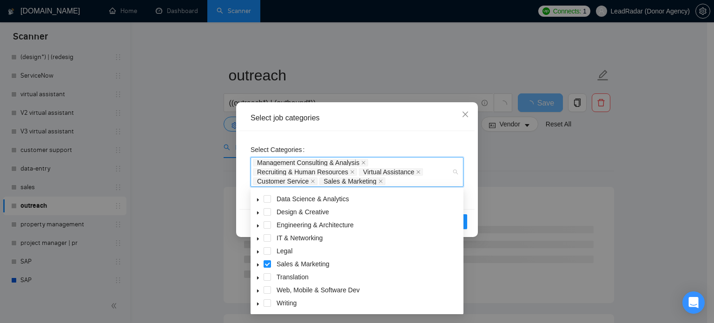
click at [258, 265] on icon "caret-down" at bounding box center [258, 265] width 2 height 3
click at [276, 277] on span at bounding box center [278, 276] width 7 height 7
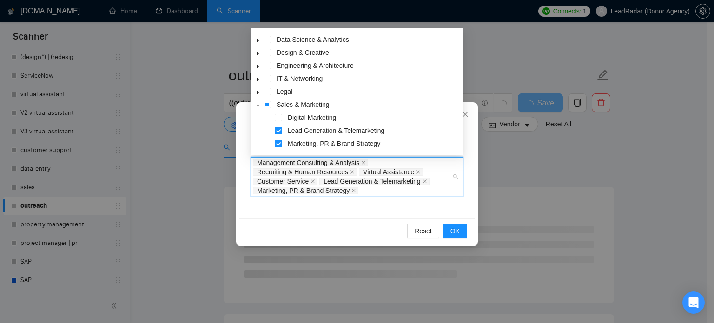
click at [281, 146] on span at bounding box center [278, 143] width 7 height 7
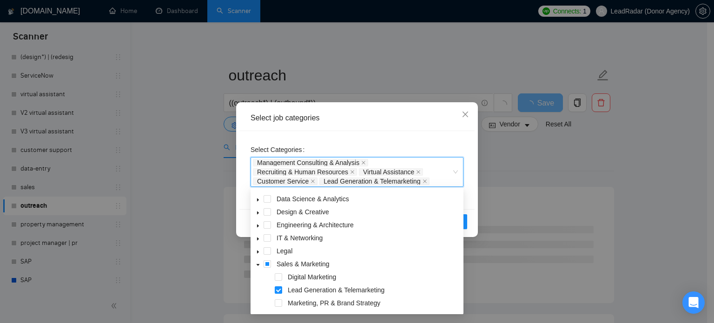
click at [456, 135] on div "Select Categories Management Consulting & Analysis, Recruiting & Human Resource…" at bounding box center [356, 170] width 235 height 78
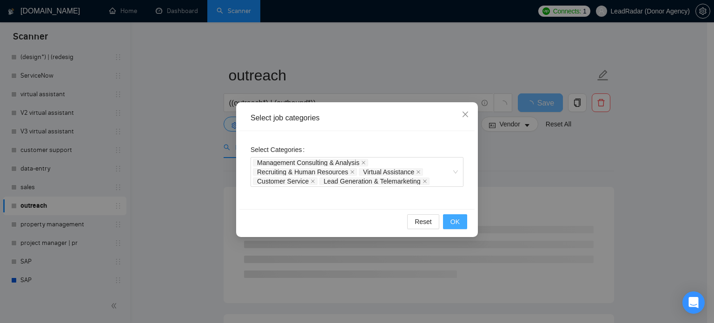
click at [450, 222] on button "OK" at bounding box center [455, 221] width 24 height 15
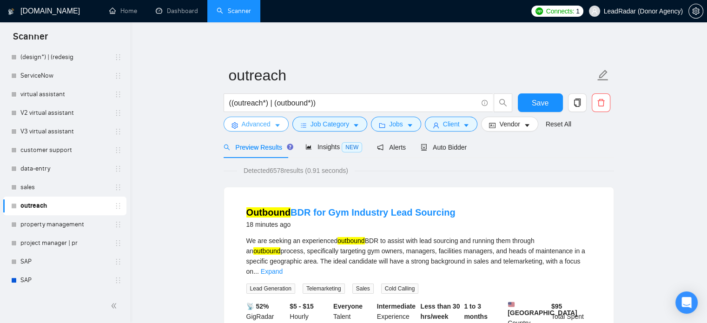
click at [264, 125] on span "Advanced" at bounding box center [256, 124] width 29 height 10
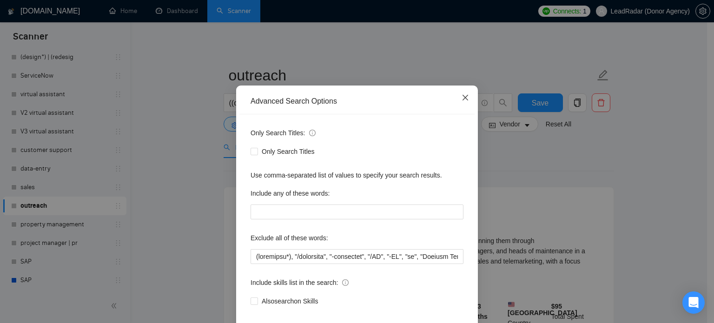
click at [462, 101] on icon "close" at bounding box center [465, 97] width 7 height 7
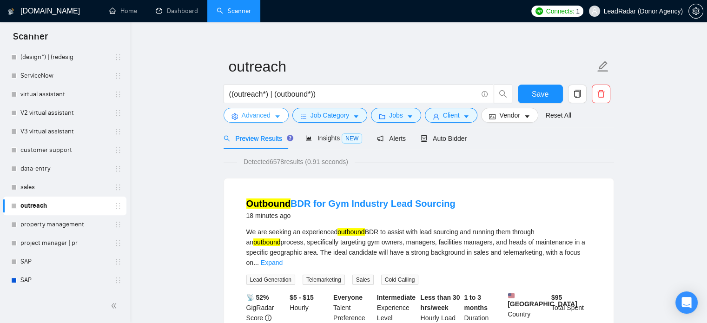
scroll to position [117, 0]
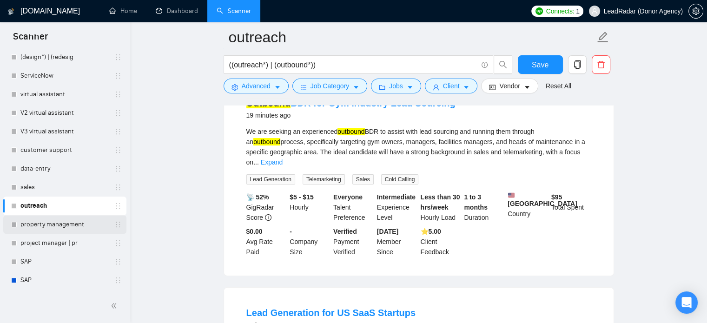
click at [40, 223] on link "property management" at bounding box center [64, 224] width 88 height 19
click at [531, 67] on button "Save" at bounding box center [540, 64] width 45 height 19
